Goal: Task Accomplishment & Management: Complete application form

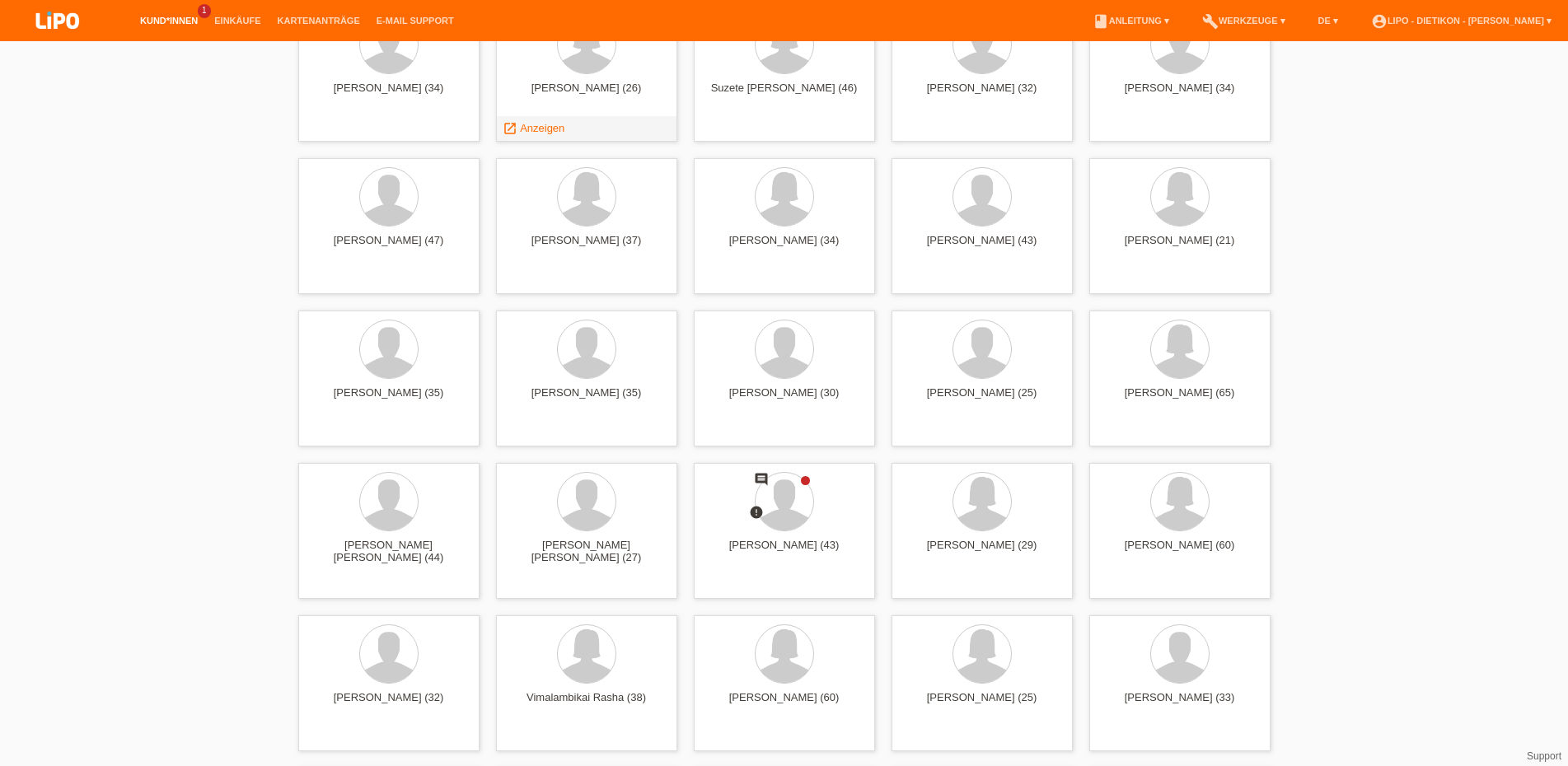
scroll to position [3615, 0]
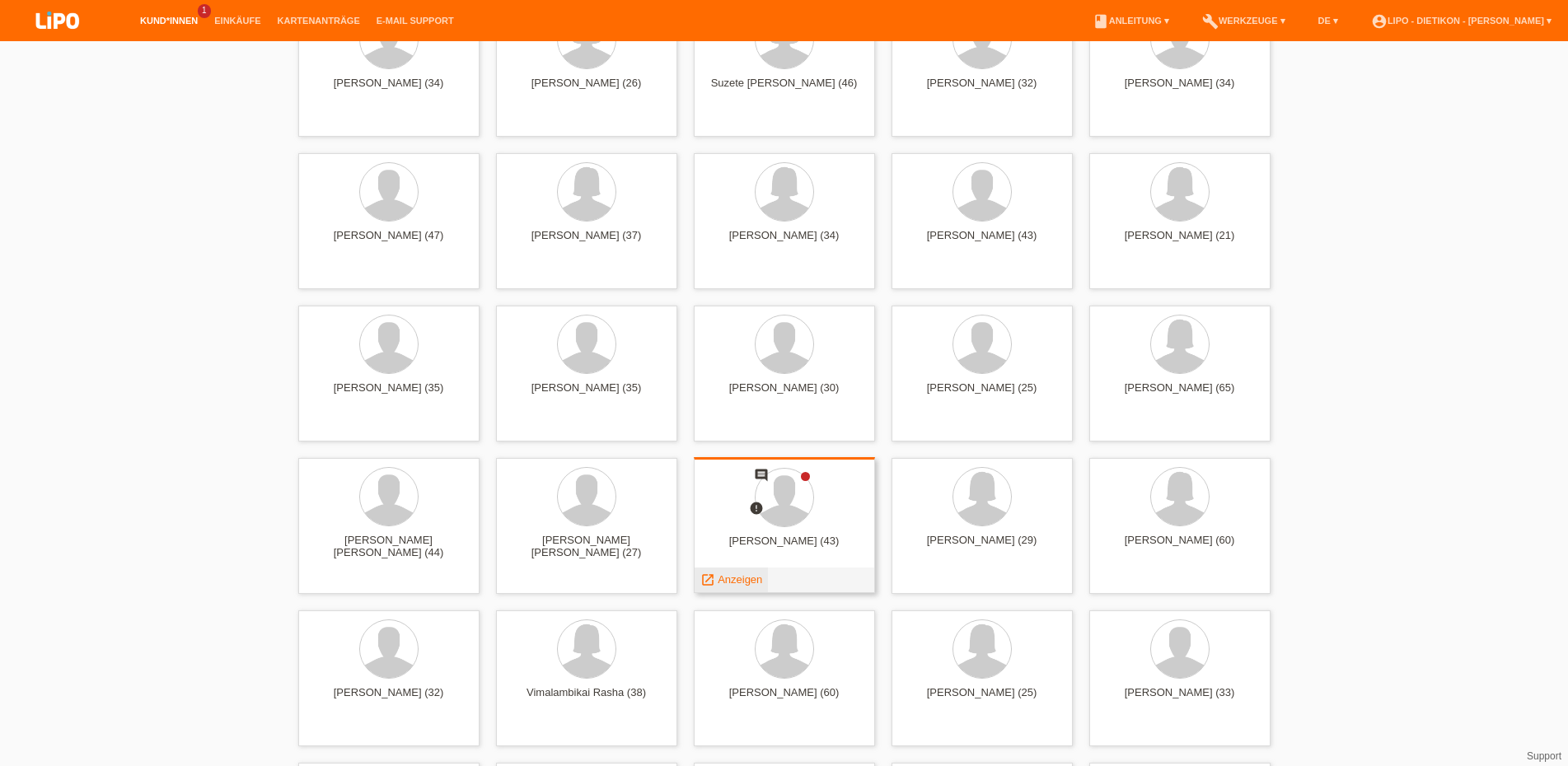
click at [747, 583] on span "Anzeigen" at bounding box center [739, 579] width 44 height 13
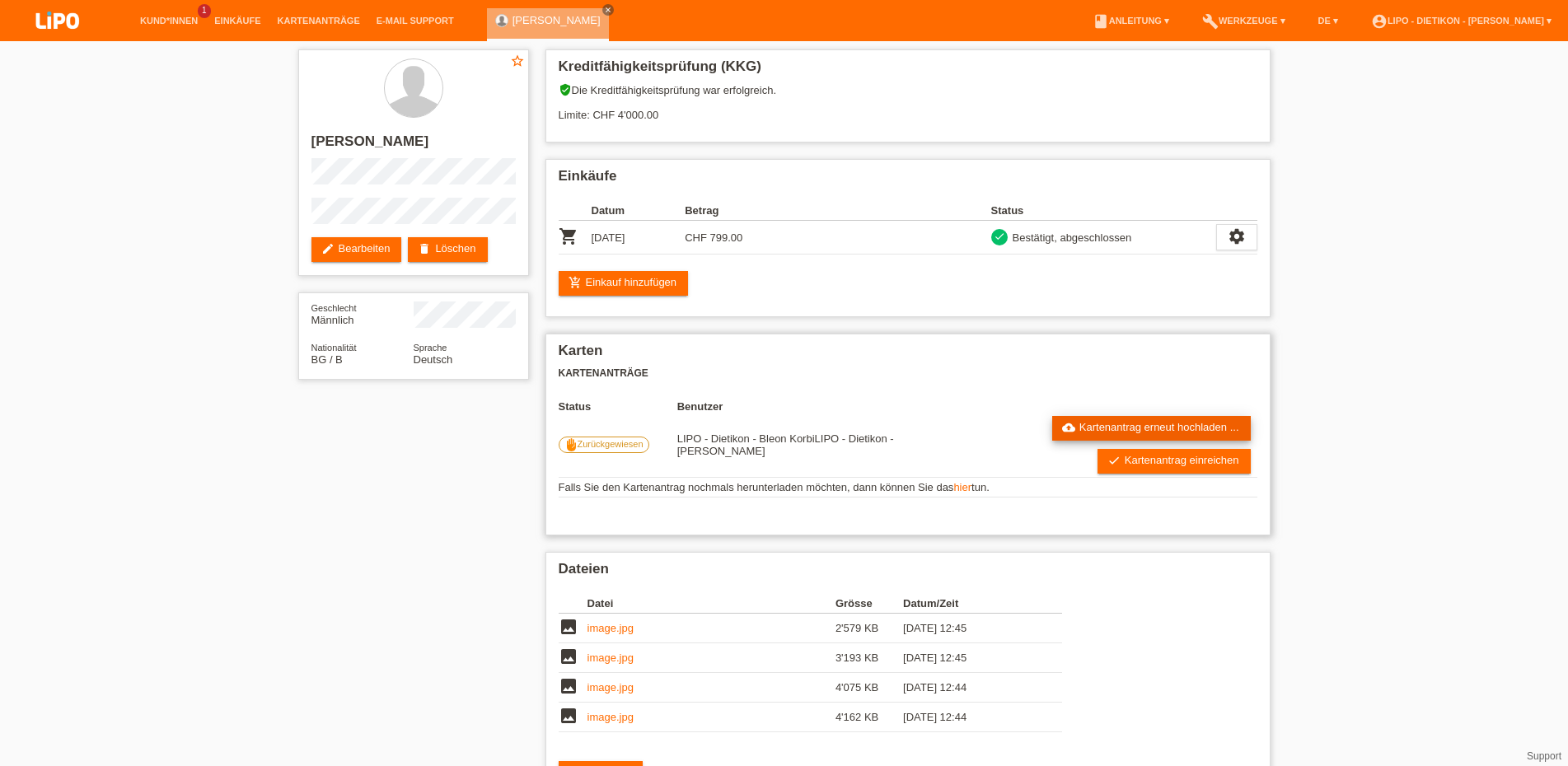
click at [1171, 438] on link "cloud_upload Kartenantrag erneut hochladen ..." at bounding box center [1151, 428] width 199 height 25
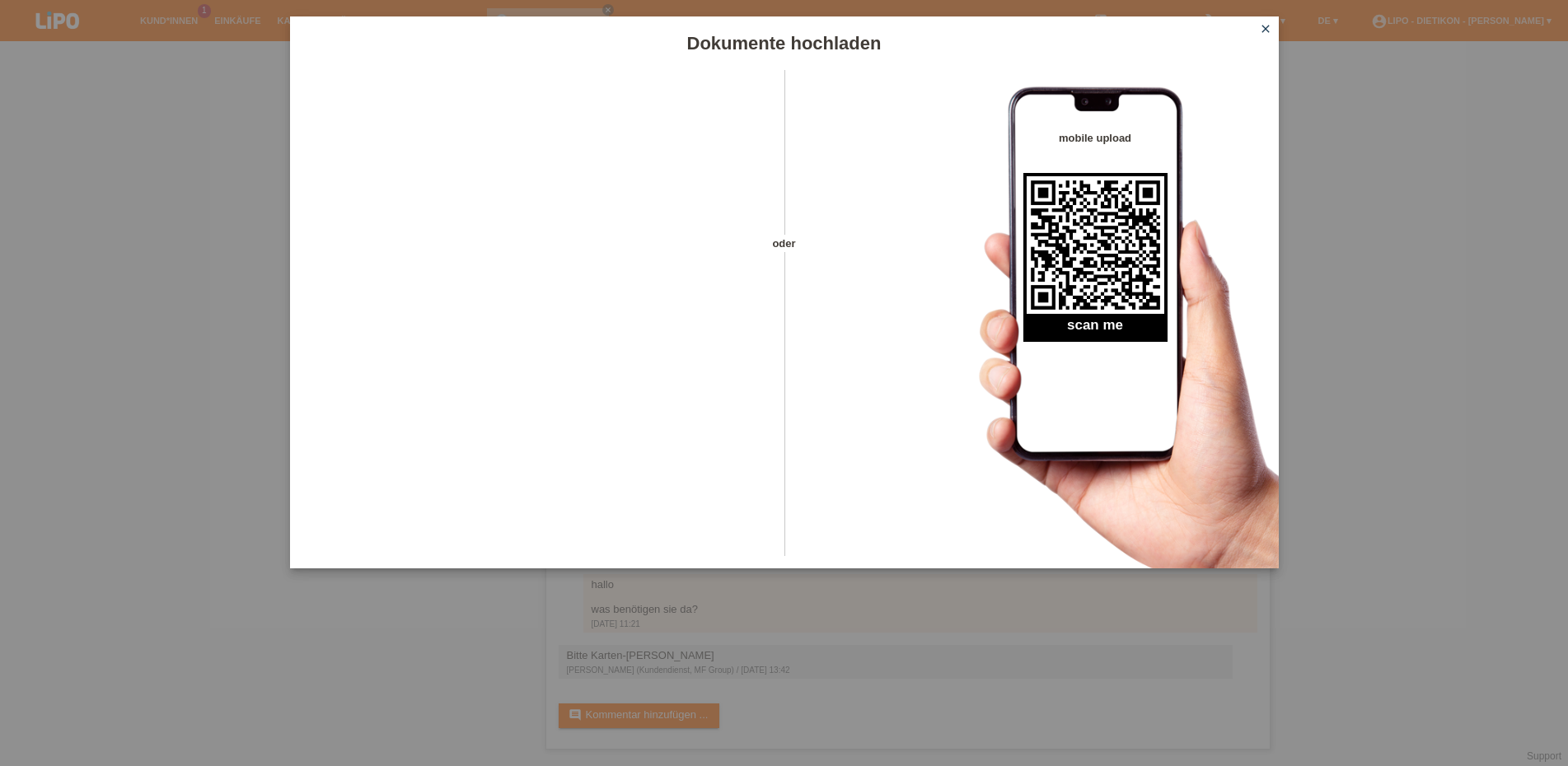
scroll to position [360, 0]
click at [1263, 24] on icon "close" at bounding box center [1265, 29] width 13 height 13
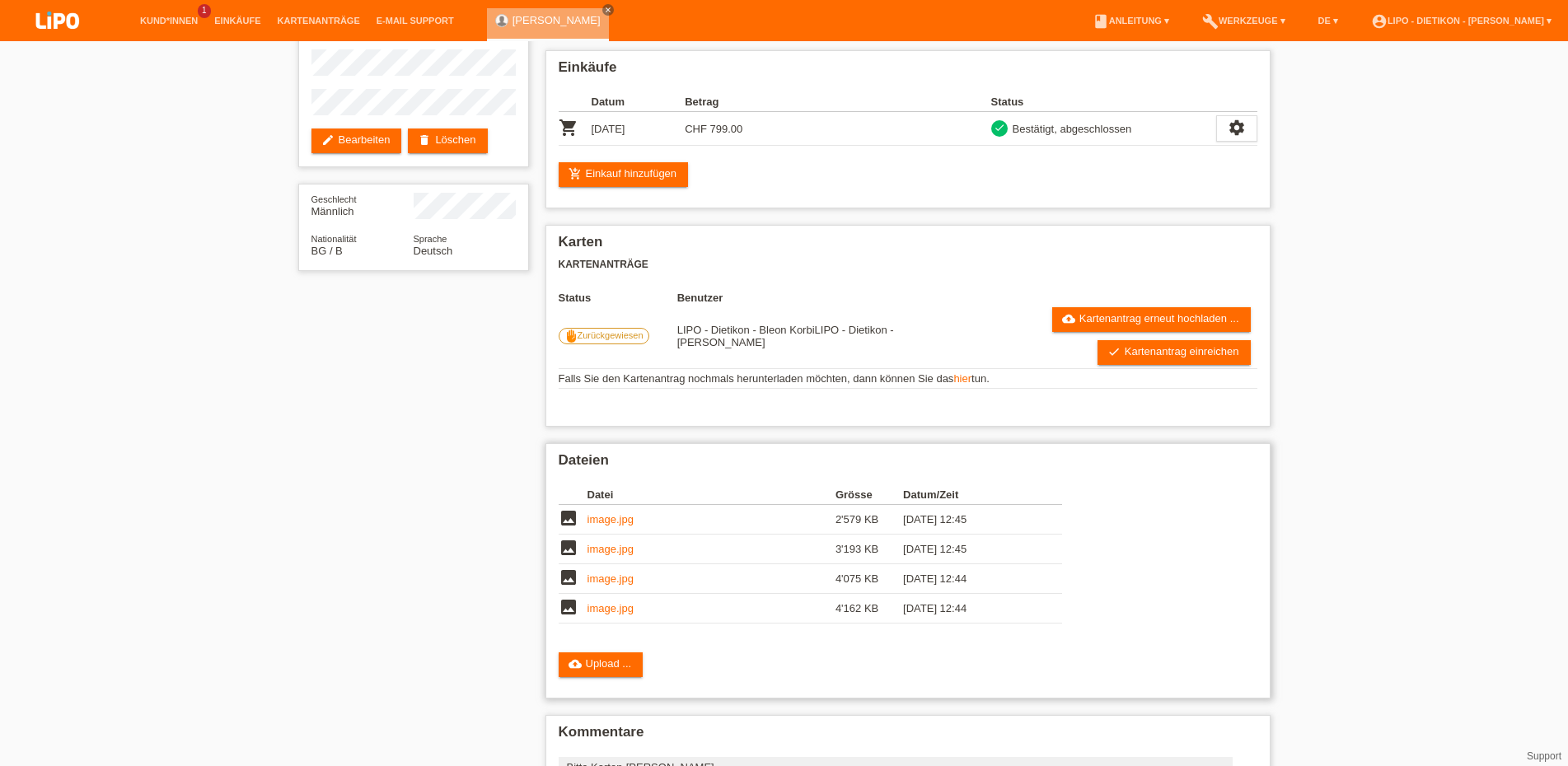
scroll to position [108, 0]
click at [1152, 332] on link "cloud_upload Kartenantrag erneut hochladen ..." at bounding box center [1151, 320] width 199 height 25
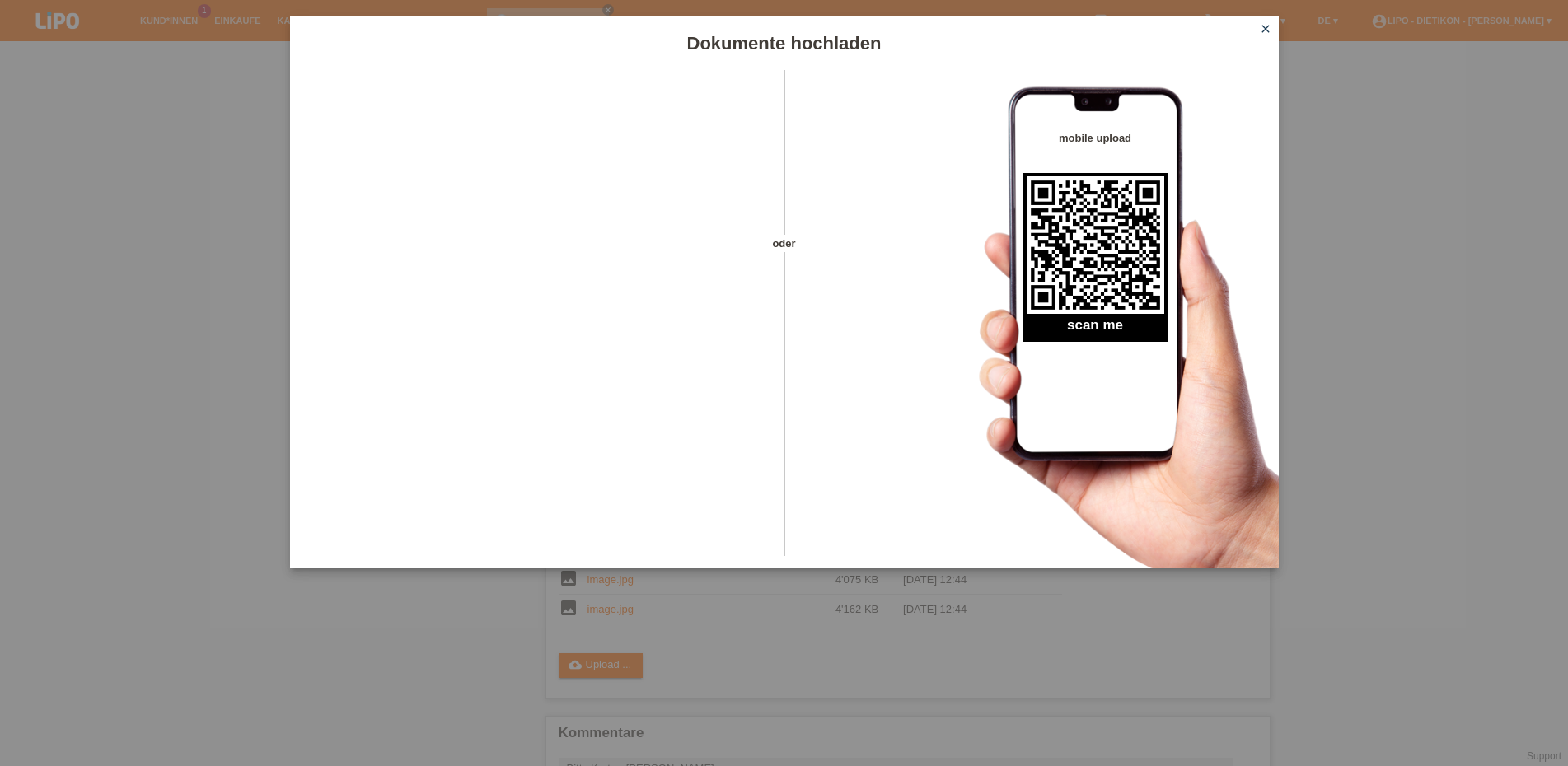
click at [1265, 30] on icon "close" at bounding box center [1265, 29] width 13 height 13
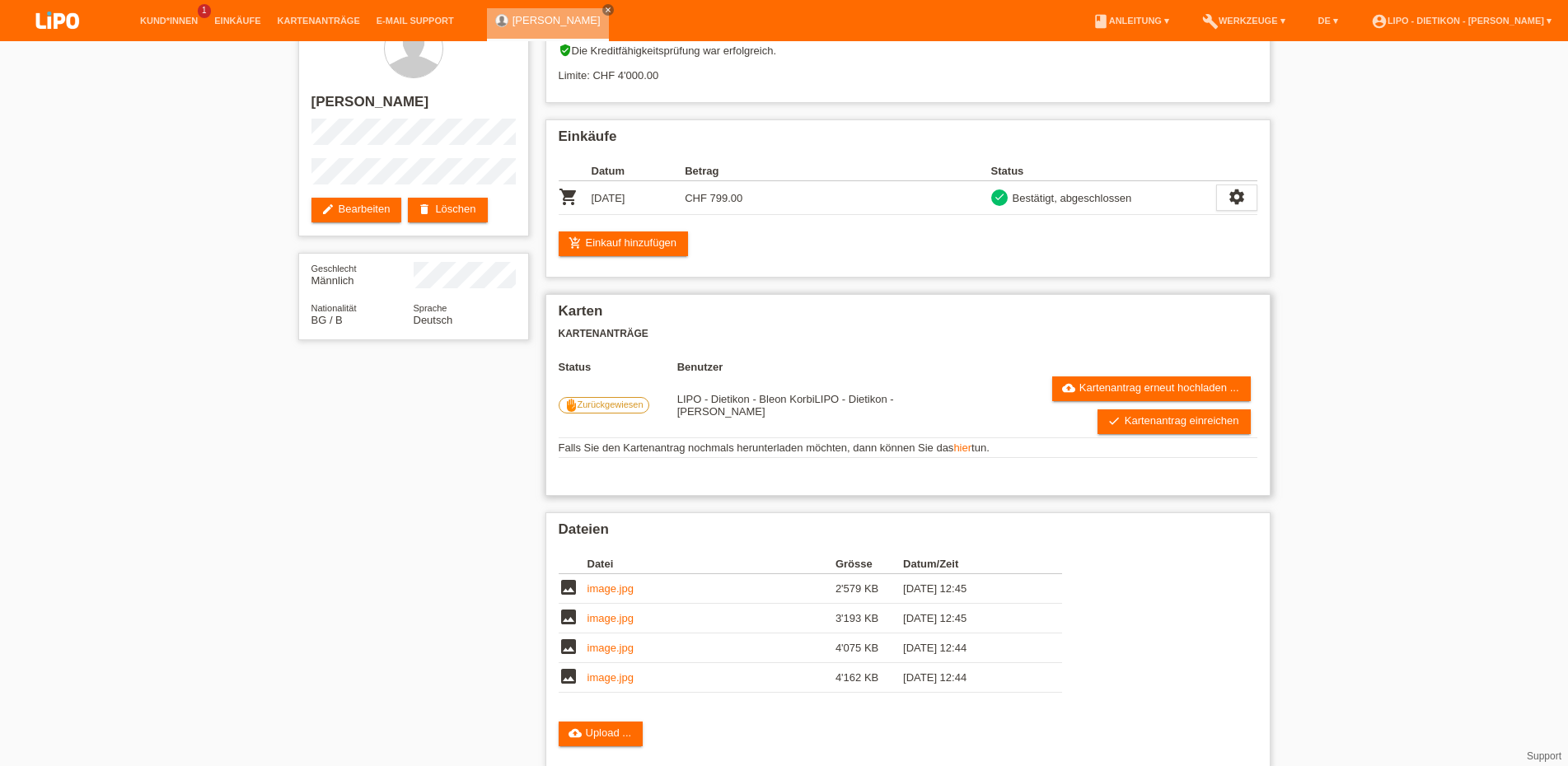
scroll to position [24, 0]
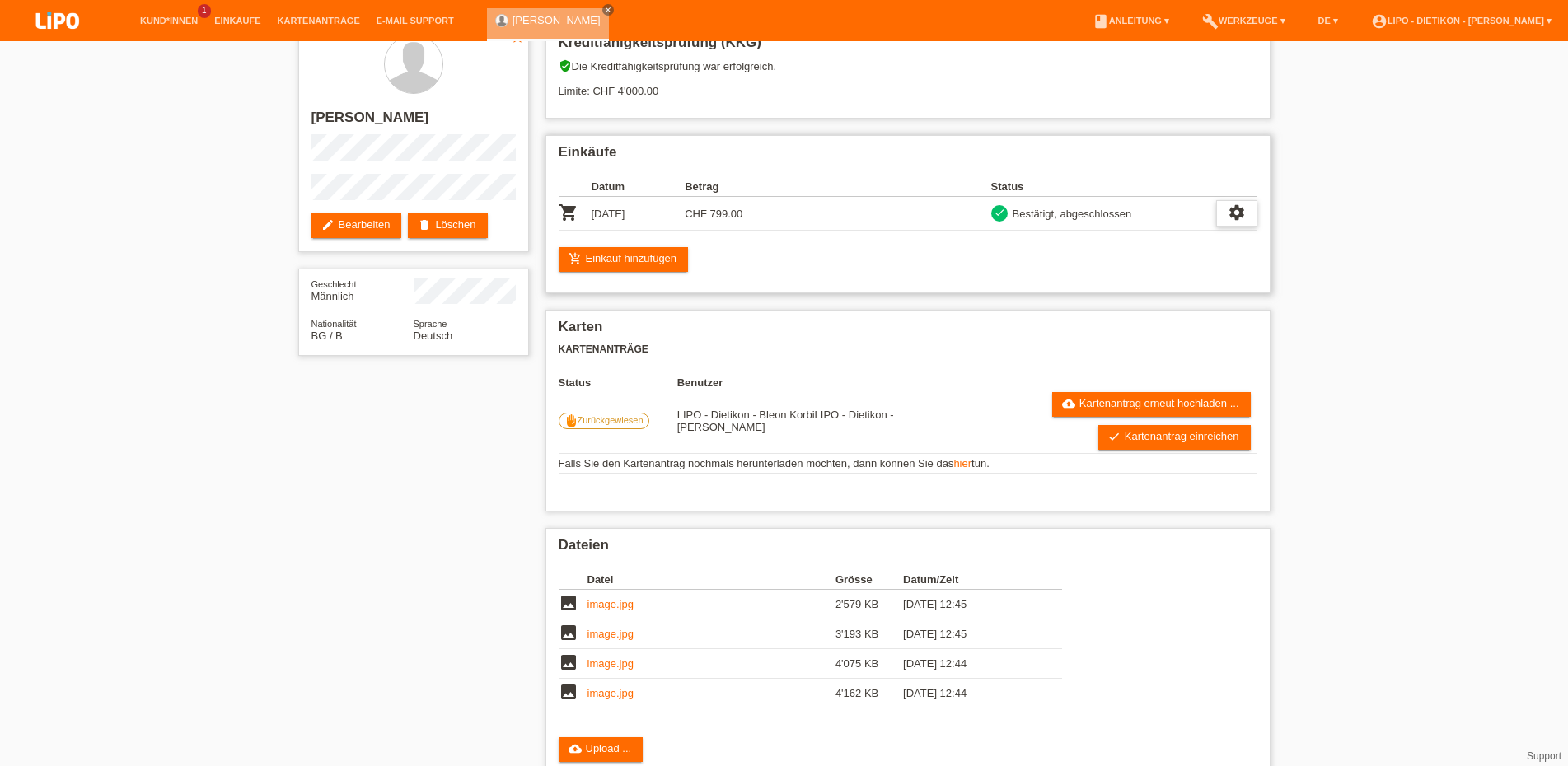
click at [1240, 219] on icon "settings" at bounding box center [1236, 213] width 18 height 18
click at [1177, 295] on span "Vertrag herunterladen" at bounding box center [1180, 293] width 109 height 20
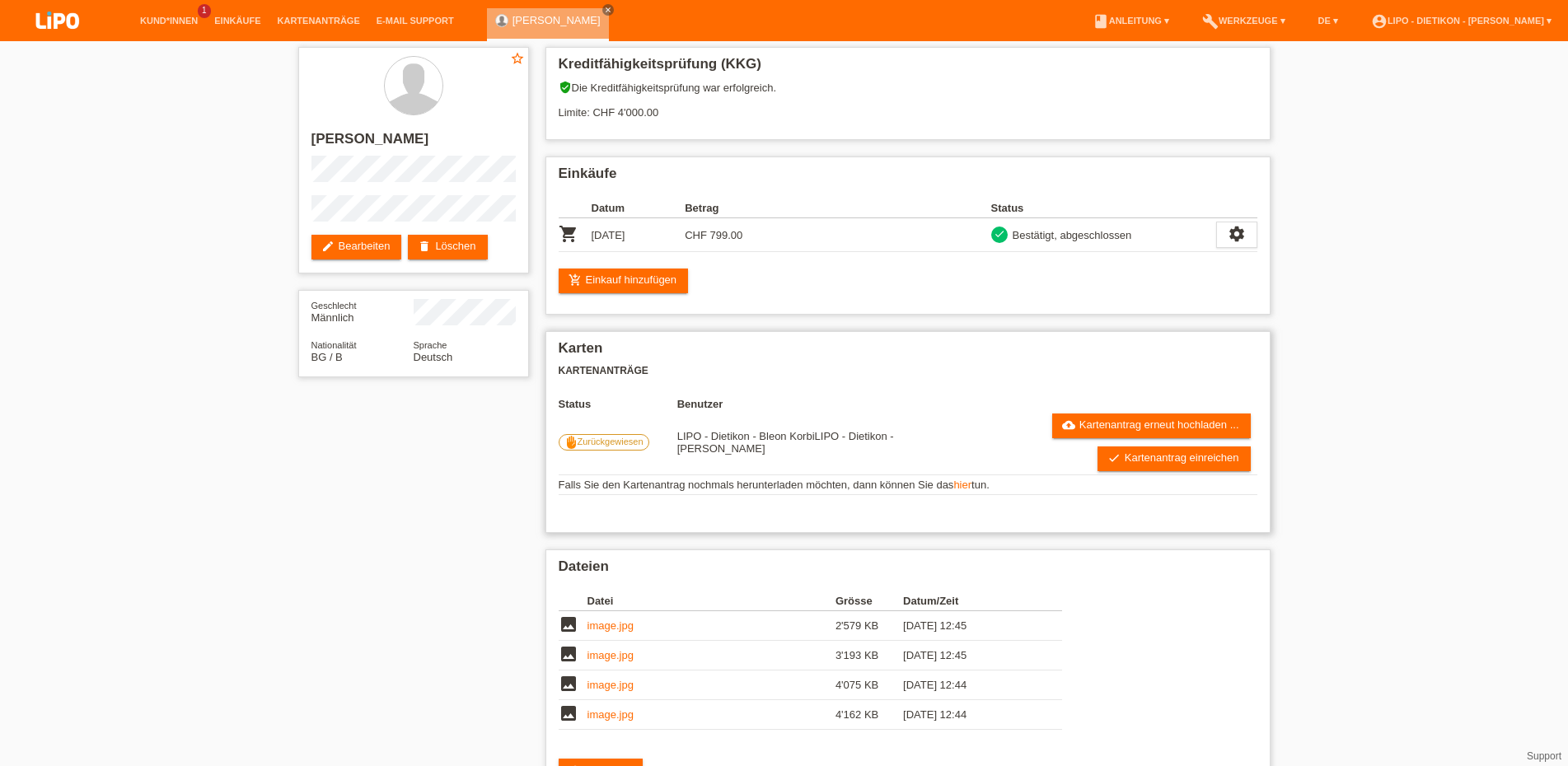
scroll to position [0, 0]
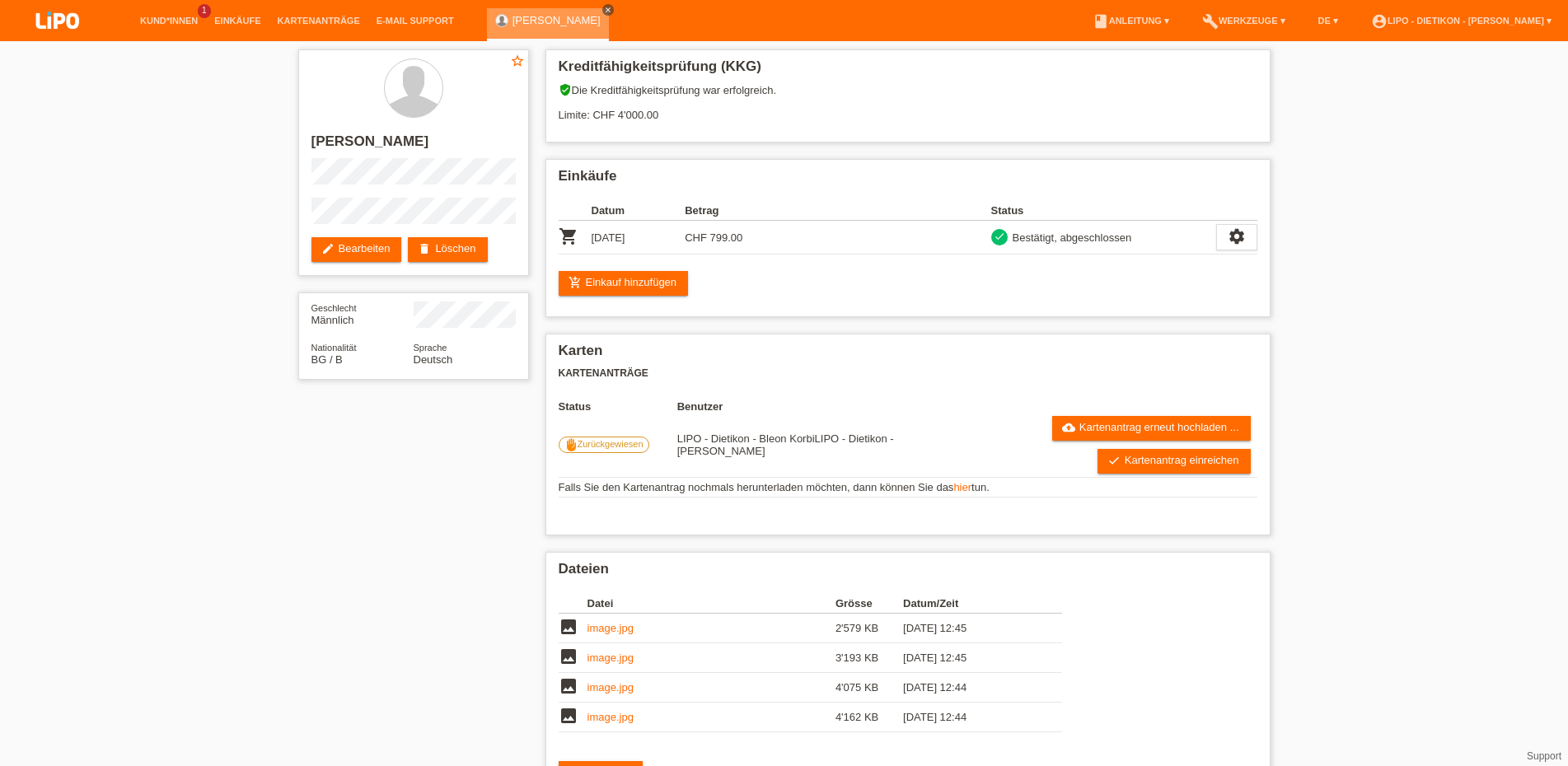
click at [604, 8] on icon "close" at bounding box center [608, 10] width 8 height 8
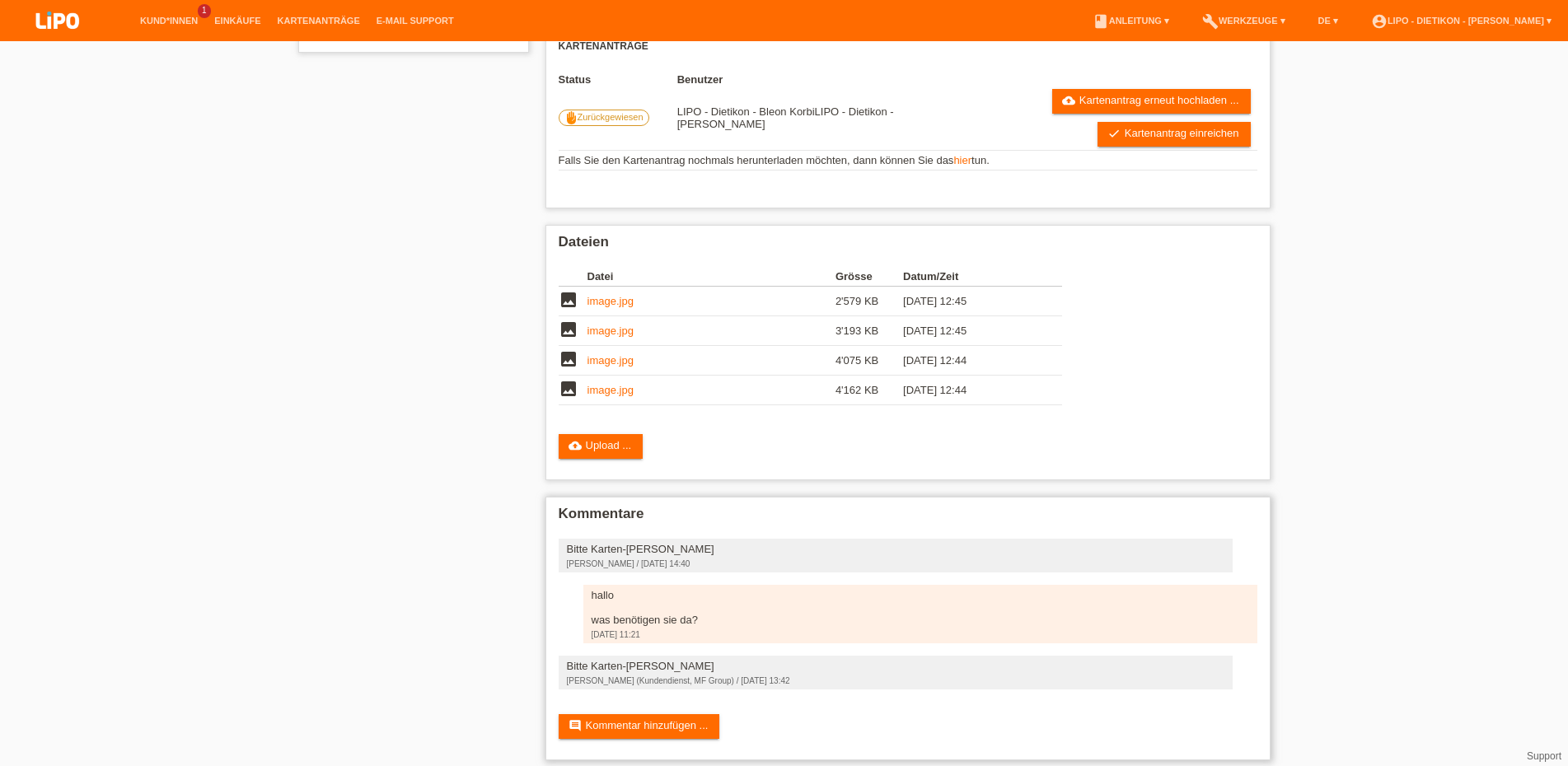
scroll to position [360, 0]
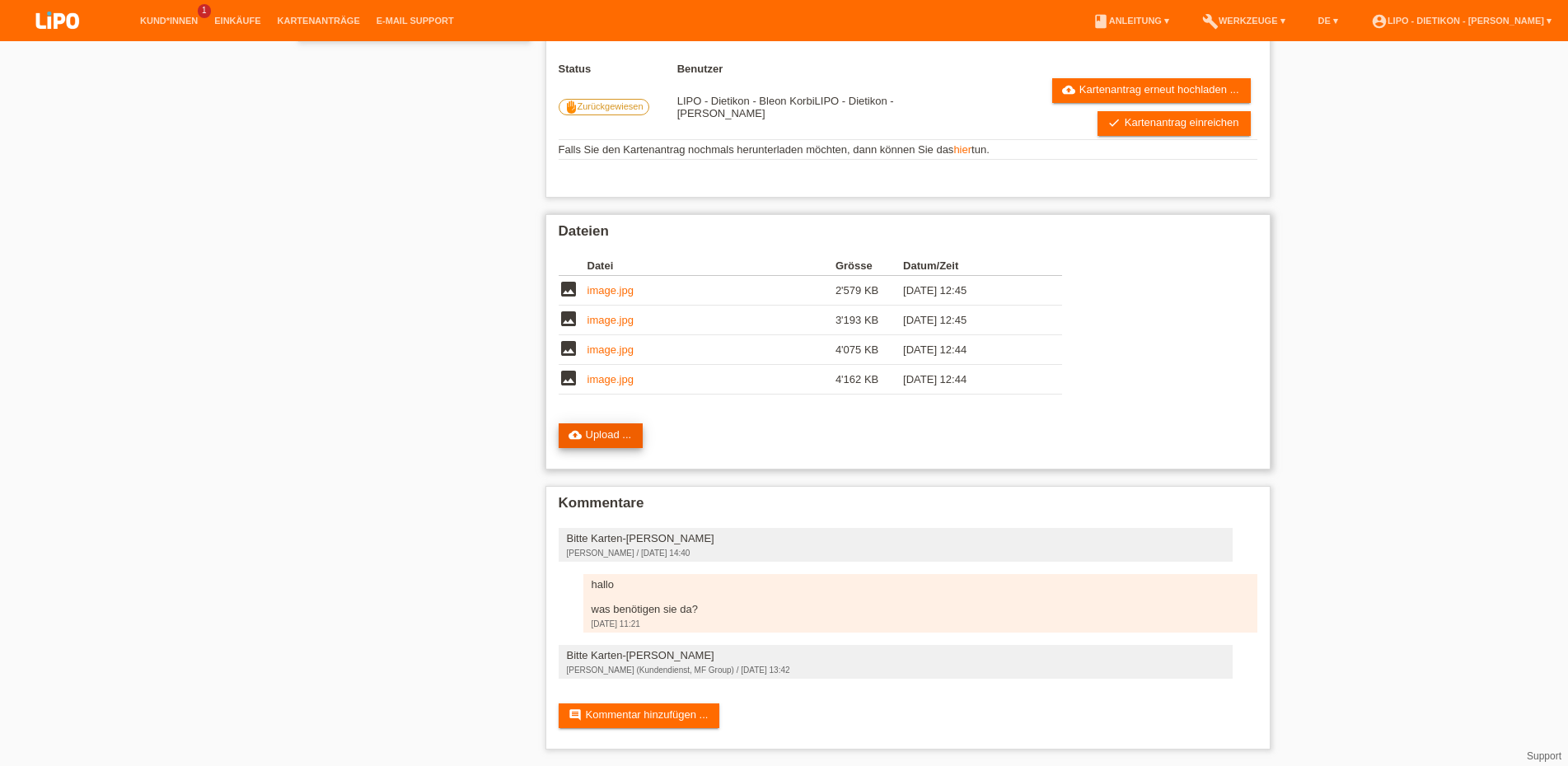
click at [621, 424] on link "cloud_upload Upload ..." at bounding box center [601, 436] width 85 height 25
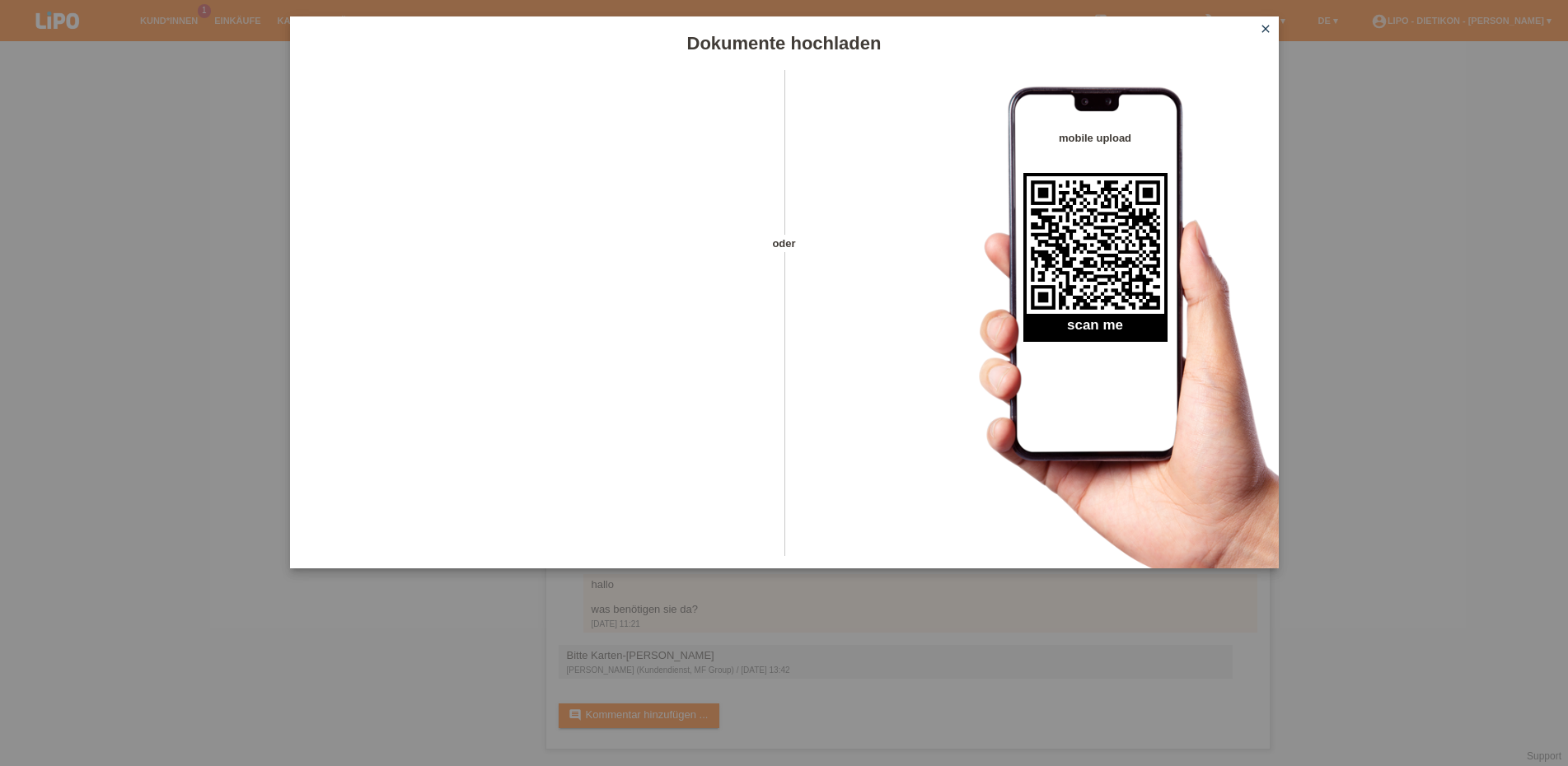
click at [1271, 30] on icon "close" at bounding box center [1265, 29] width 13 height 13
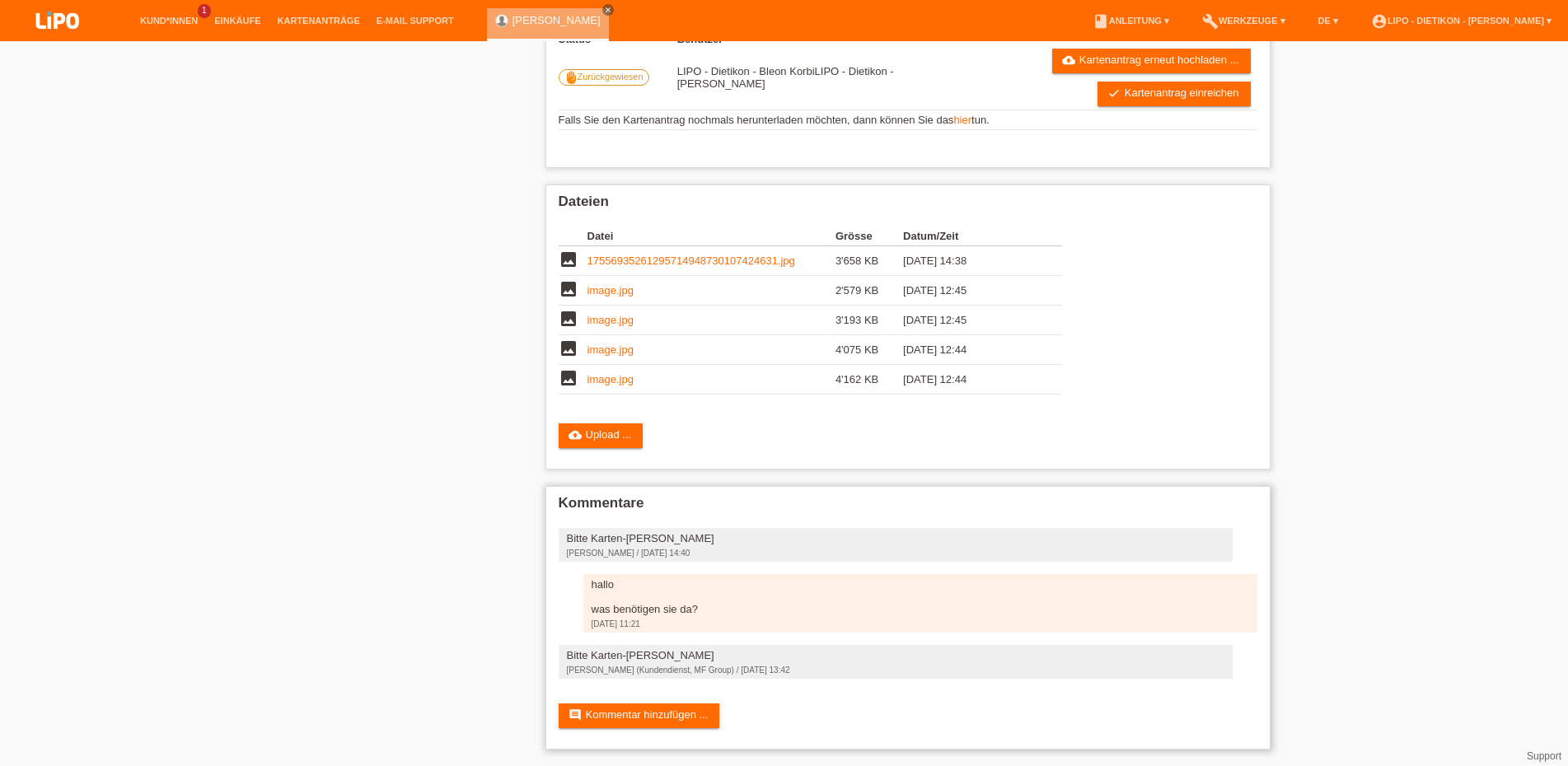
scroll to position [390, 0]
click at [1128, 82] on link "check Kartenantrag einreichen" at bounding box center [1174, 94] width 153 height 25
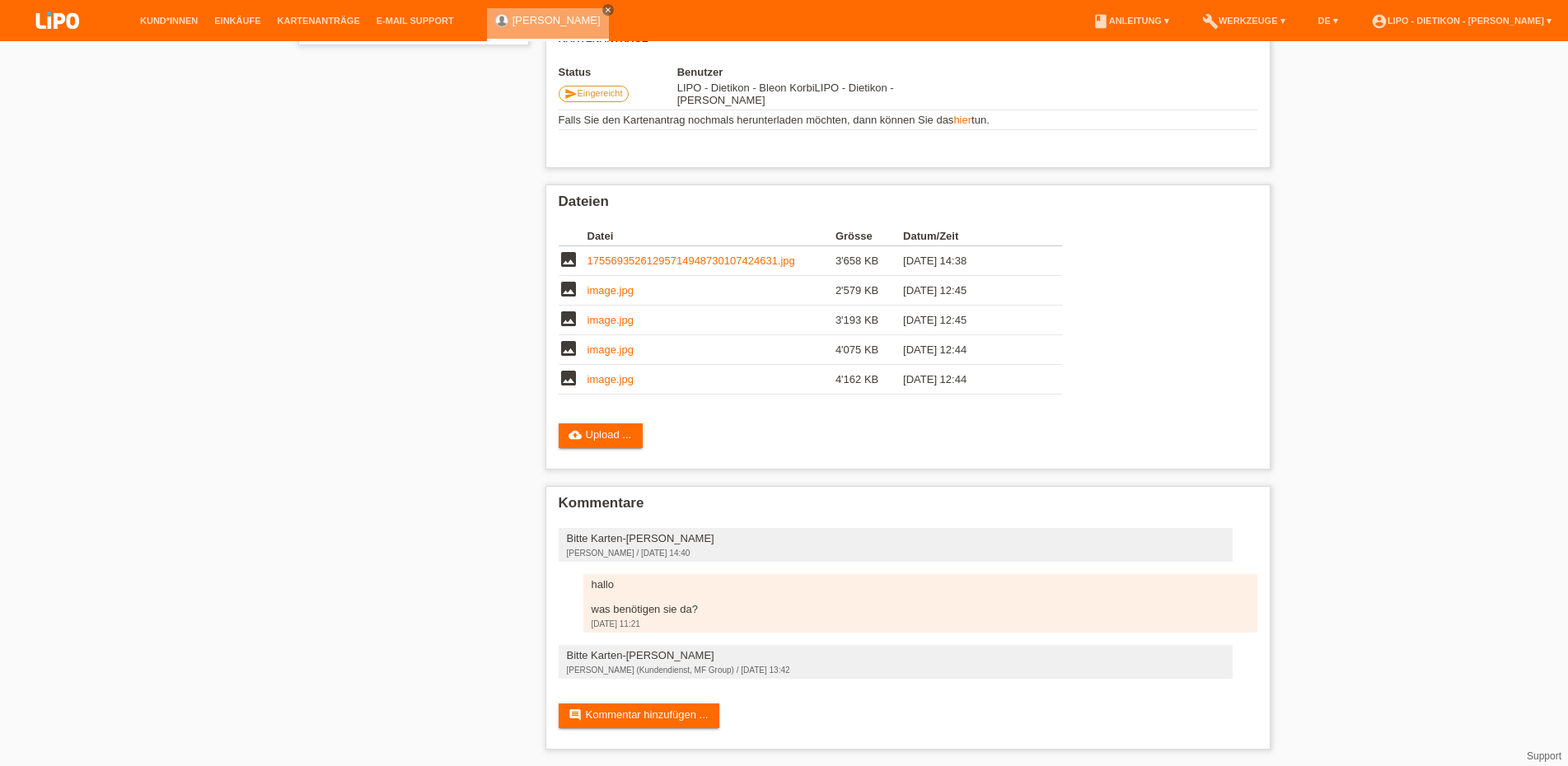
scroll to position [349, 0]
